Goal: Navigation & Orientation: Find specific page/section

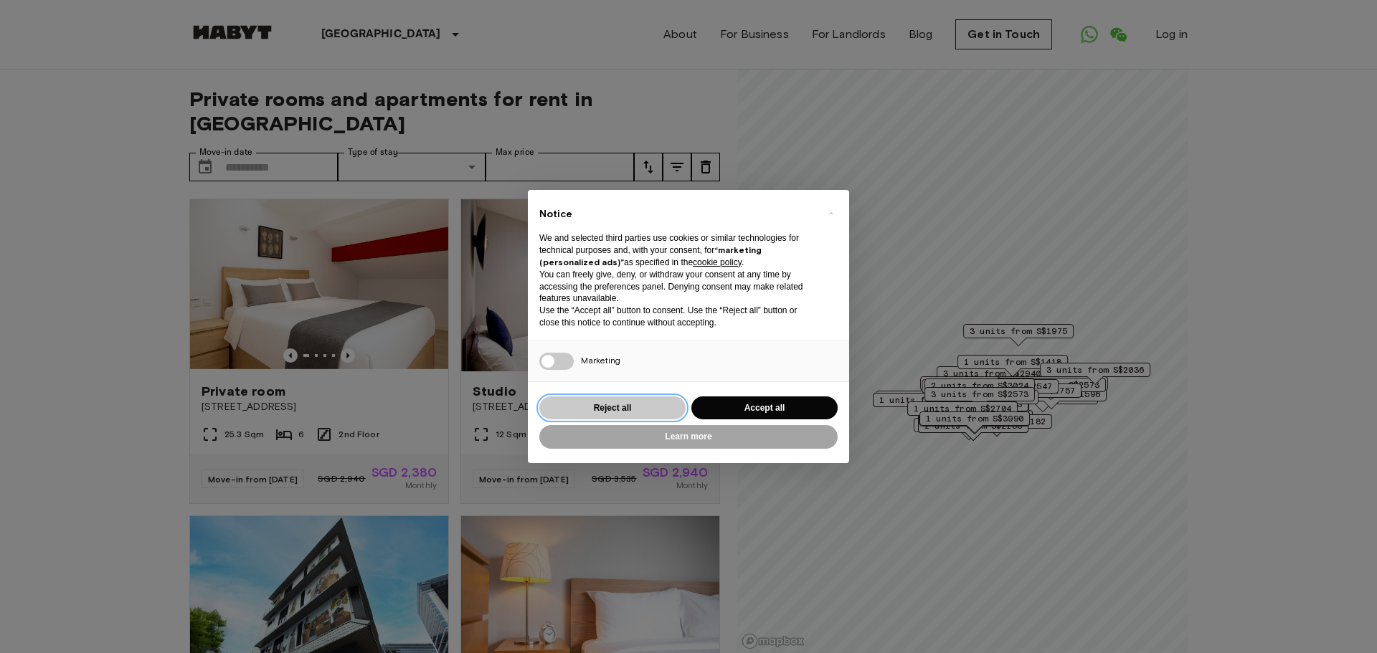
click at [604, 412] on button "Reject all" at bounding box center [612, 409] width 146 height 24
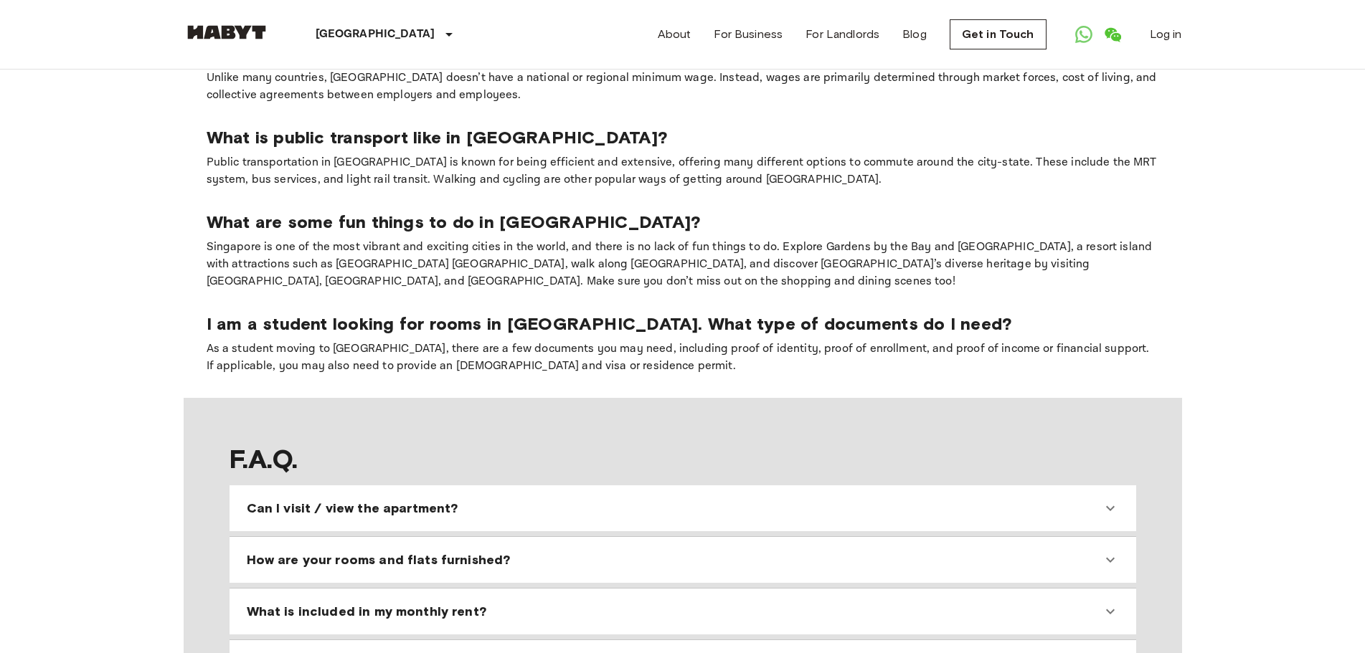
scroll to position [1148, 0]
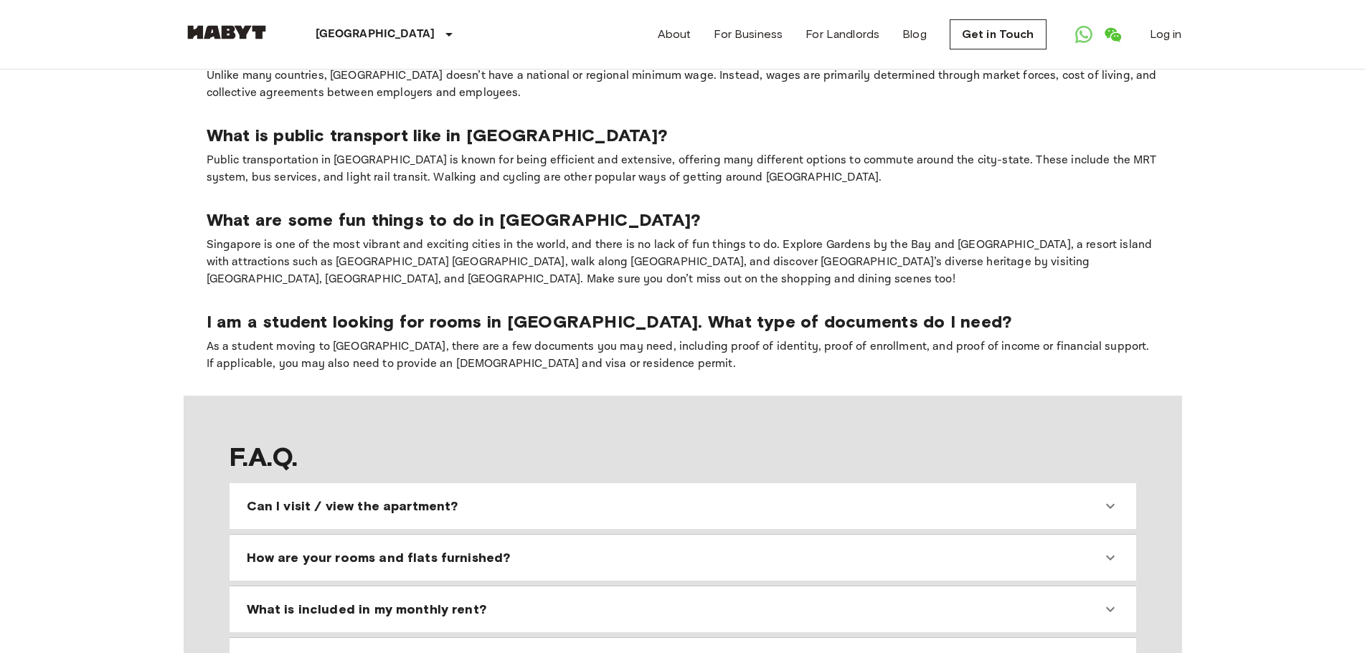
click at [1110, 504] on icon at bounding box center [1110, 506] width 9 height 5
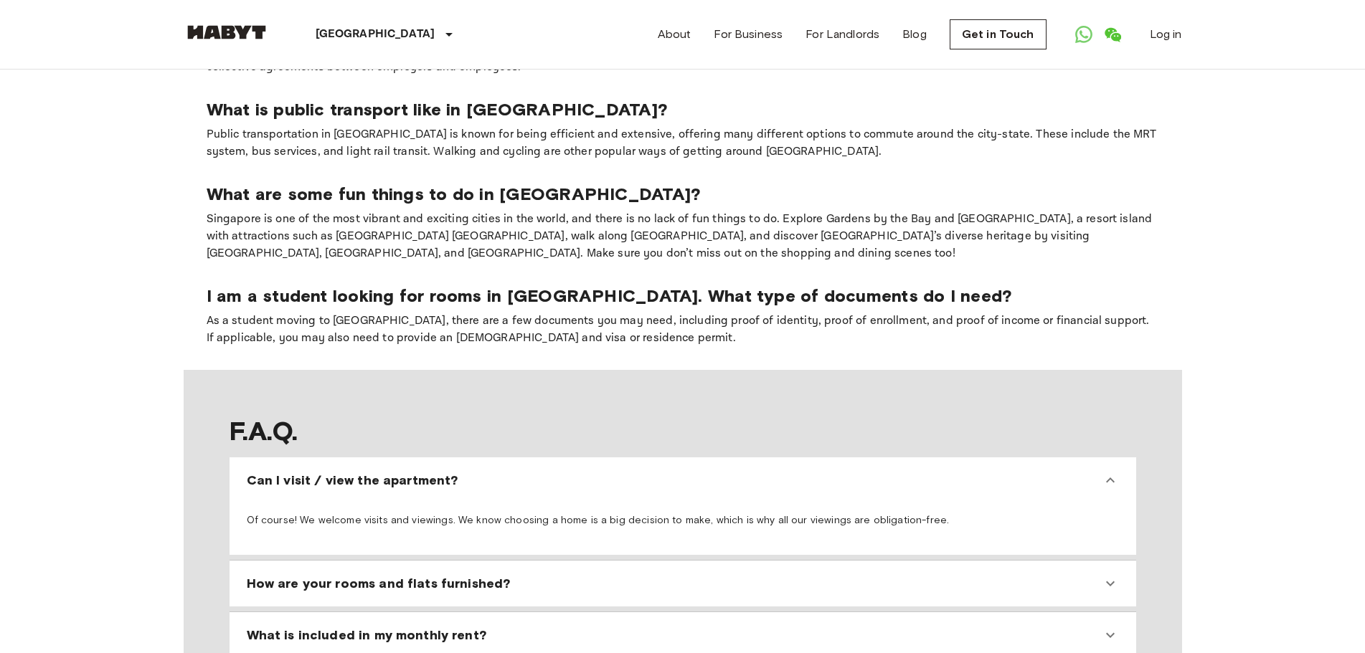
scroll to position [1219, 0]
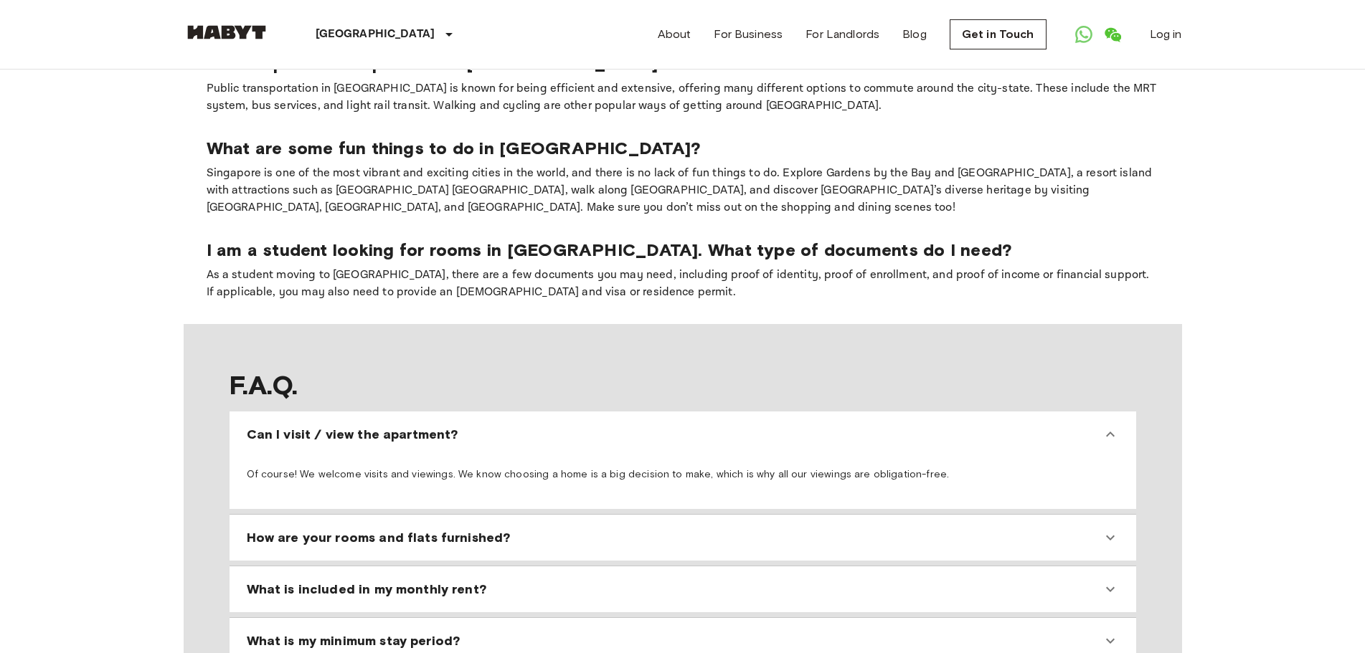
click at [1115, 529] on icon at bounding box center [1110, 537] width 17 height 17
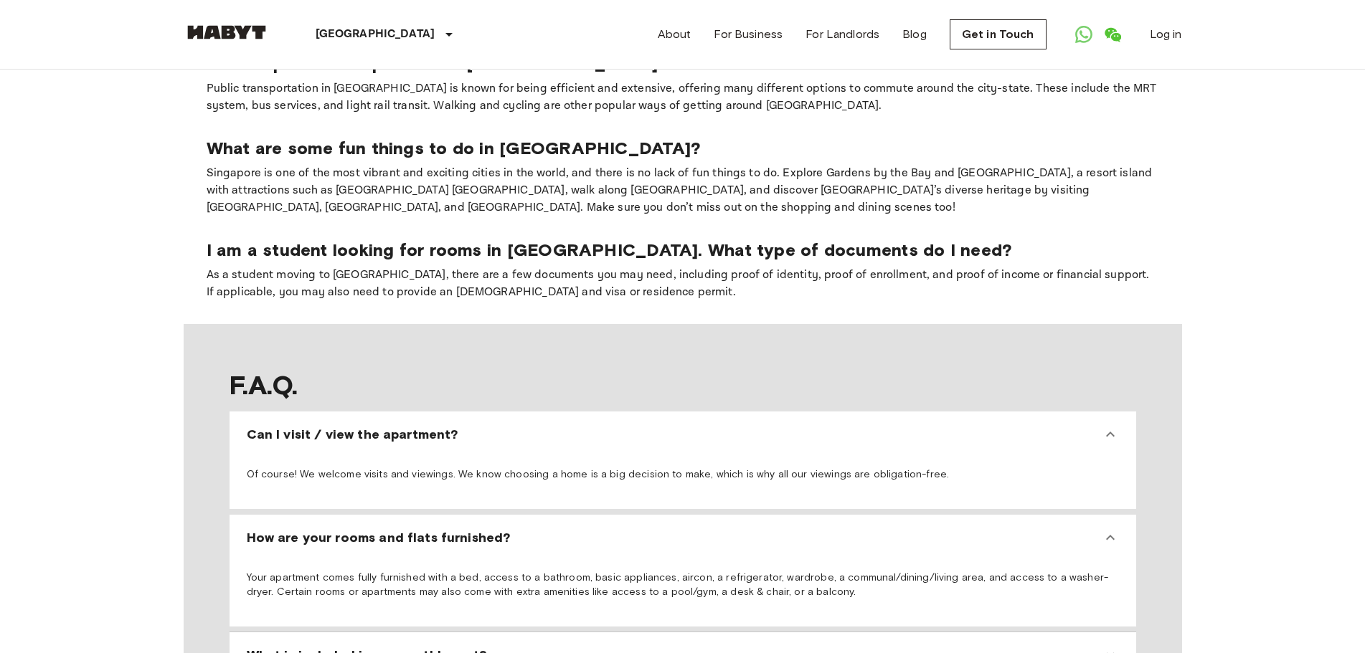
scroll to position [1291, 0]
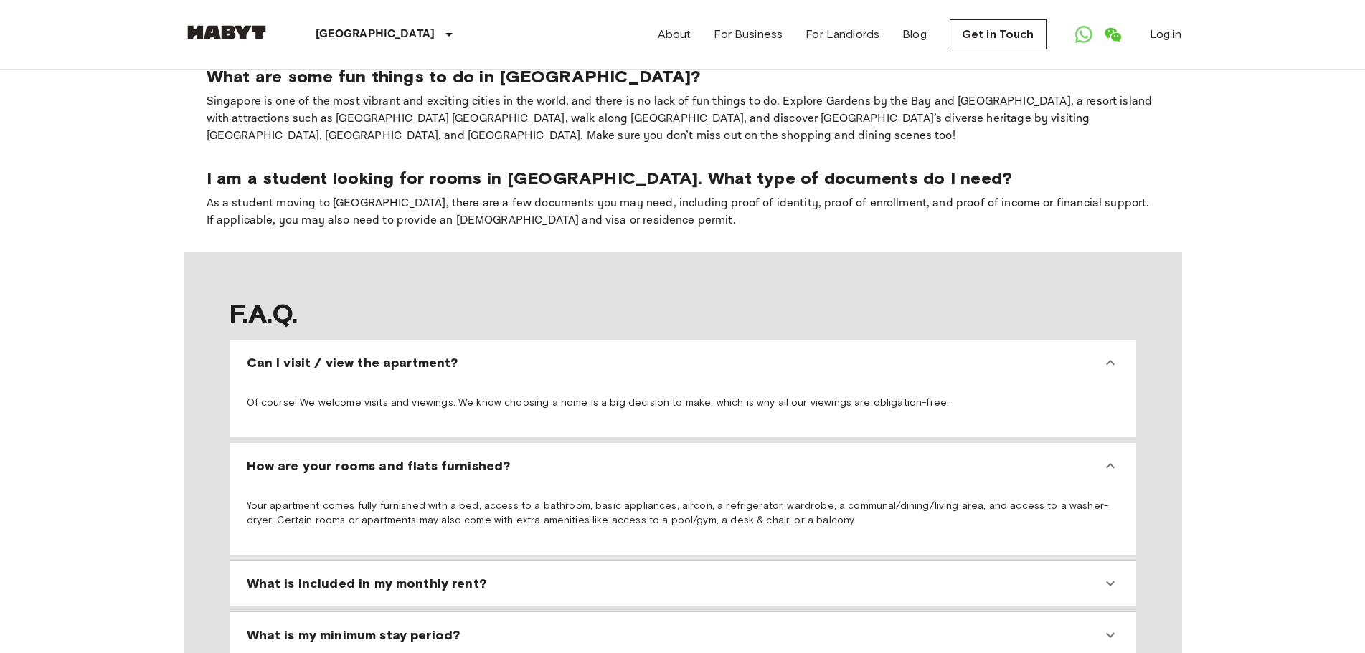
click at [1110, 582] on icon at bounding box center [1110, 584] width 9 height 5
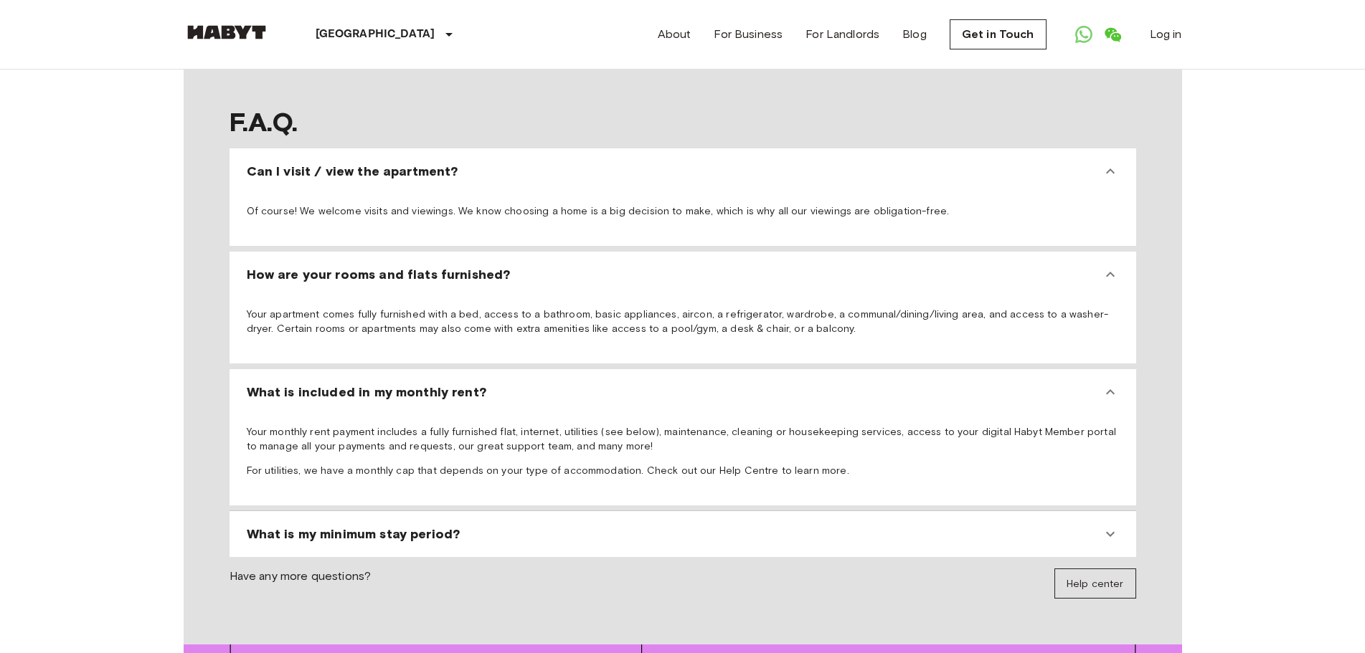
scroll to position [1578, 0]
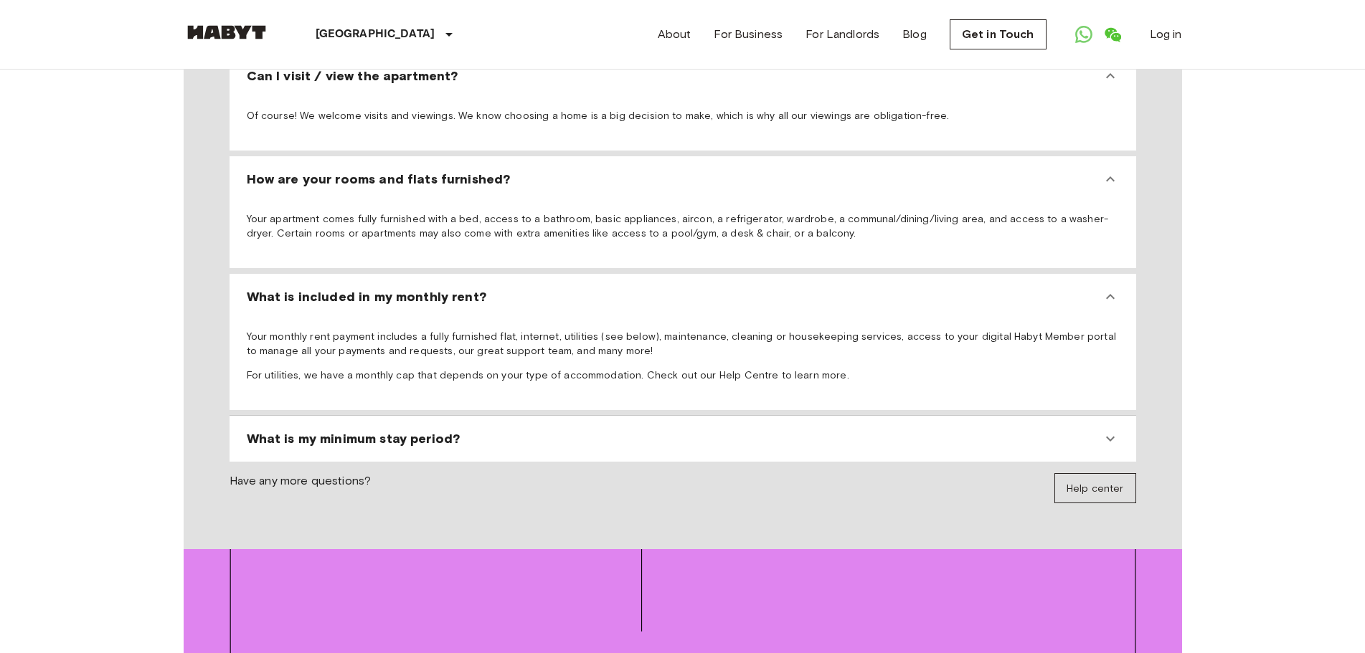
click at [1104, 430] on icon at bounding box center [1110, 438] width 17 height 17
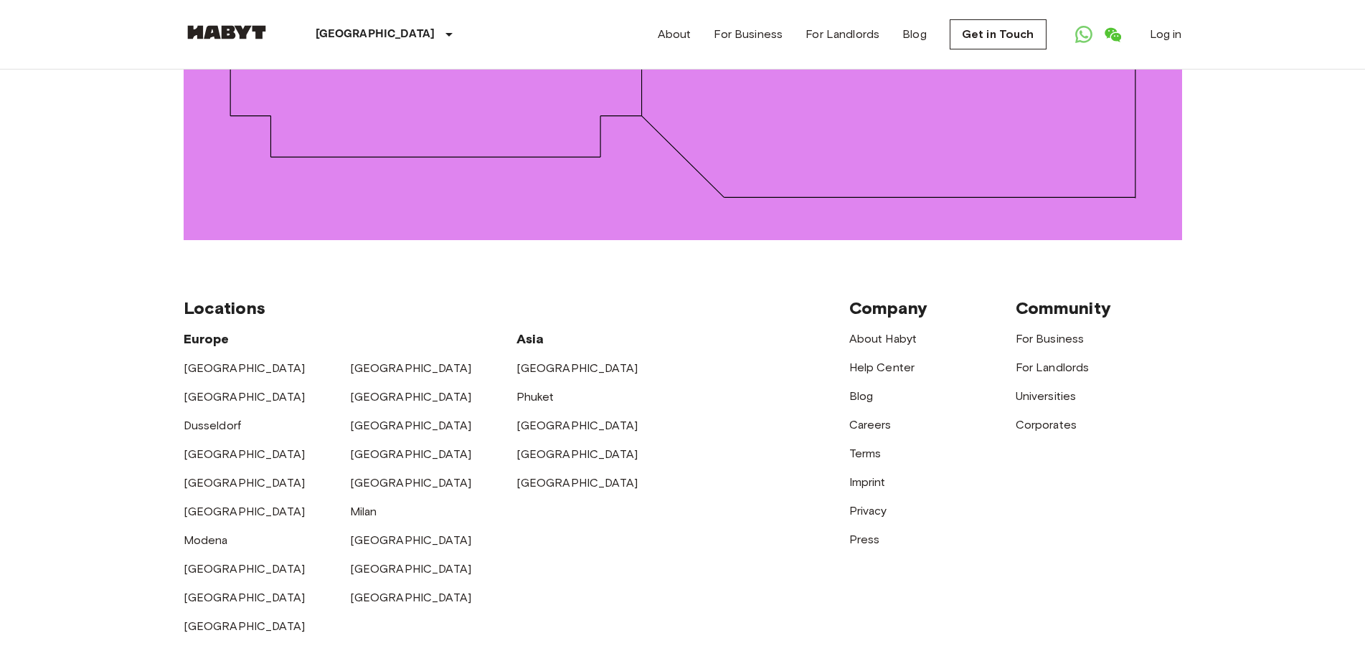
scroll to position [2439, 0]
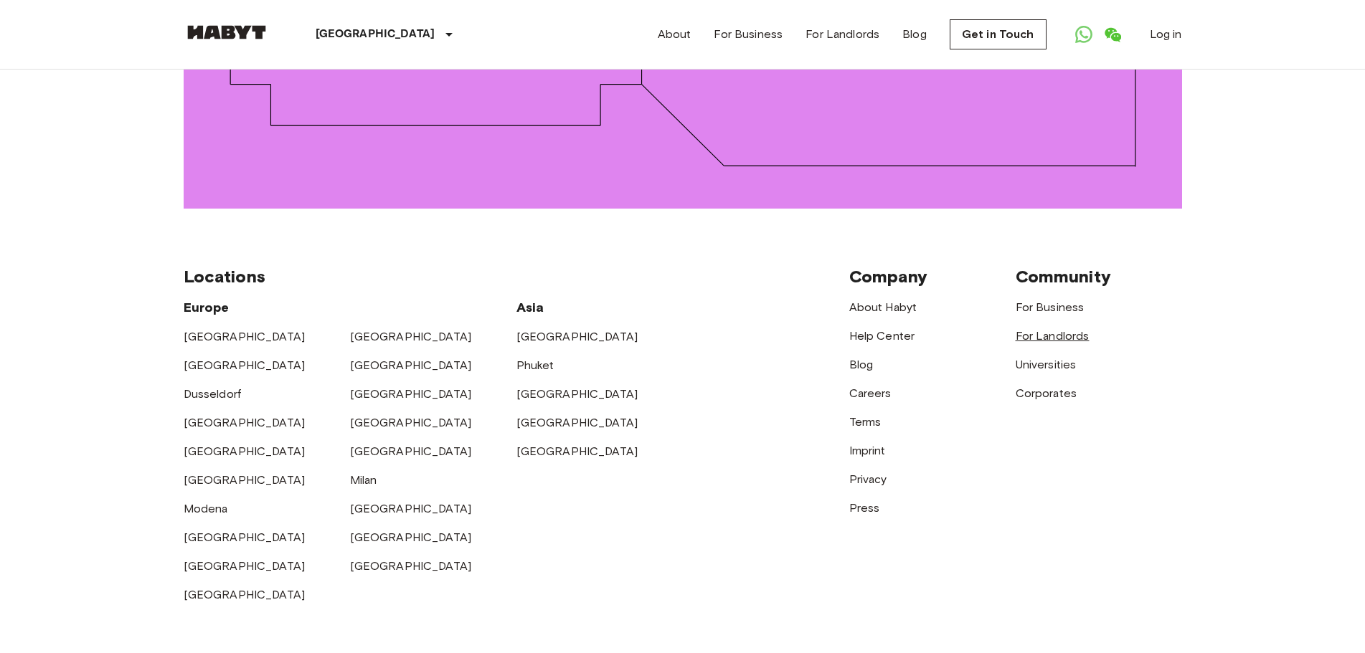
click at [1061, 329] on link "For Landlords" at bounding box center [1053, 336] width 74 height 14
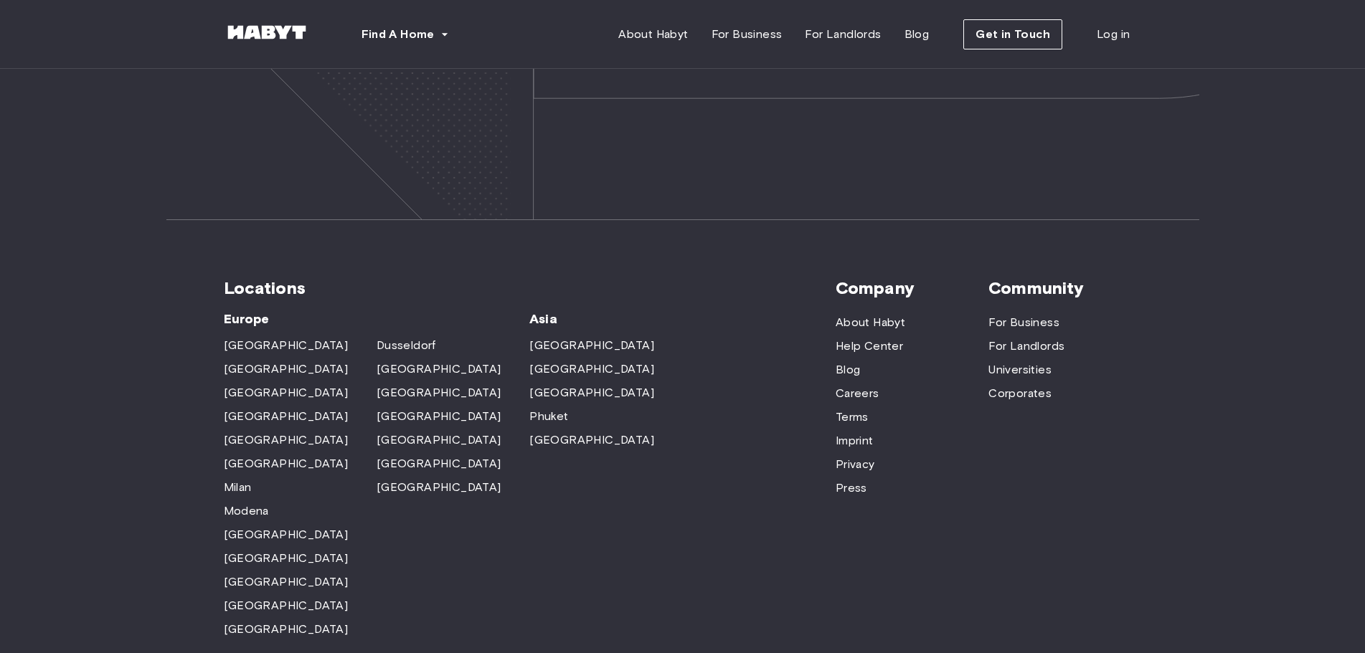
scroll to position [4376, 0]
